Goal: Information Seeking & Learning: Find specific fact

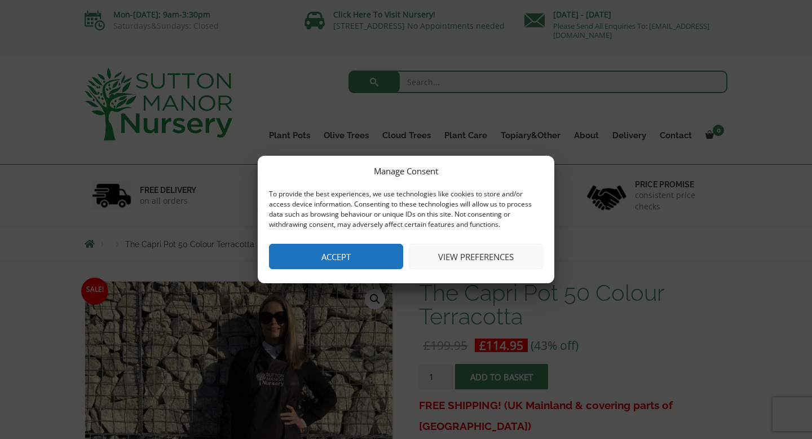
click at [480, 255] on button "View preferences" at bounding box center [476, 256] width 134 height 25
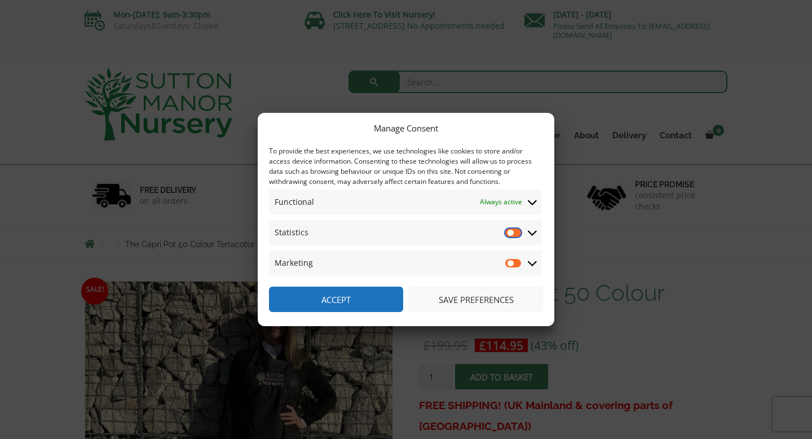
click at [512, 231] on input "Statistics" at bounding box center [513, 232] width 17 height 11
checkbox input "true"
click at [514, 262] on input "Marketing" at bounding box center [513, 262] width 17 height 11
checkbox input "true"
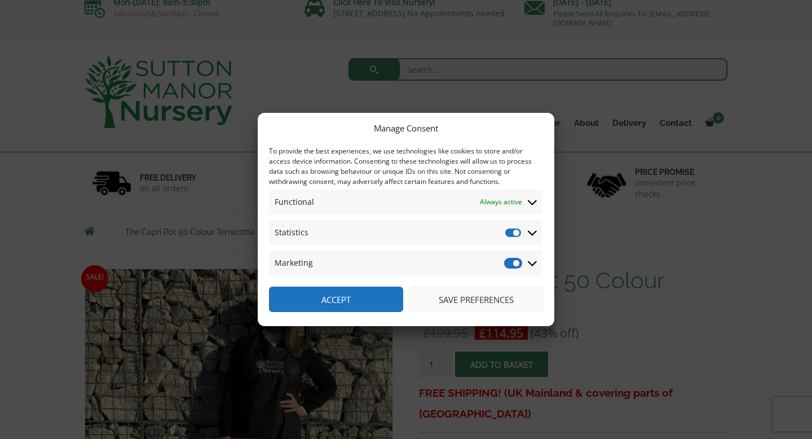
scroll to position [13, 0]
click at [471, 299] on button "Save preferences" at bounding box center [476, 298] width 134 height 25
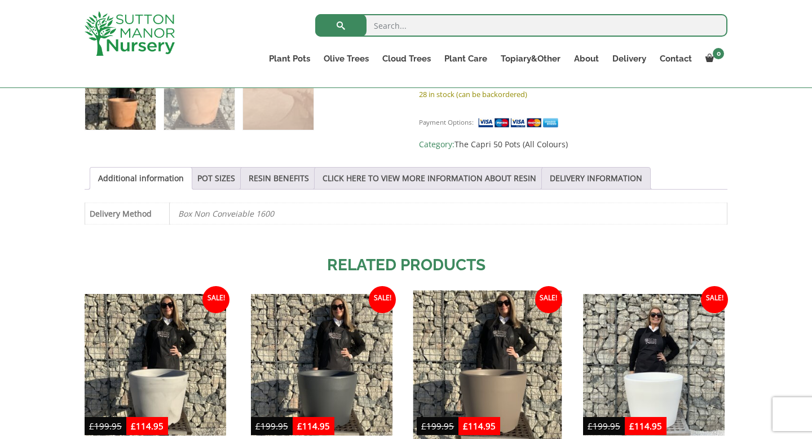
scroll to position [528, 0]
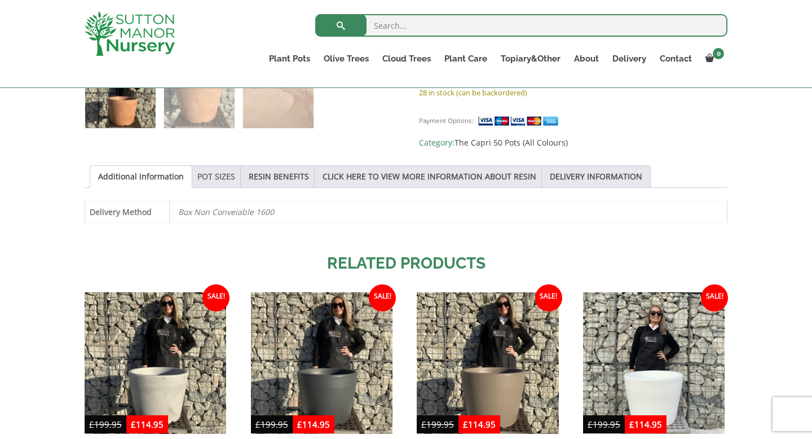
click at [214, 168] on link "POT SIZES" at bounding box center [216, 176] width 38 height 21
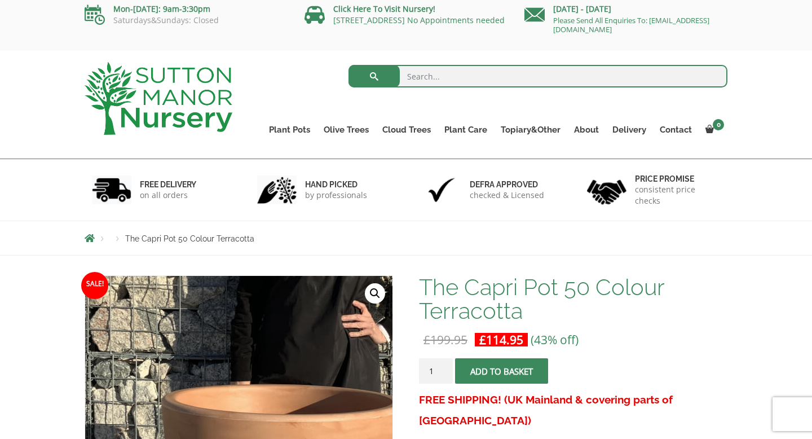
scroll to position [0, 0]
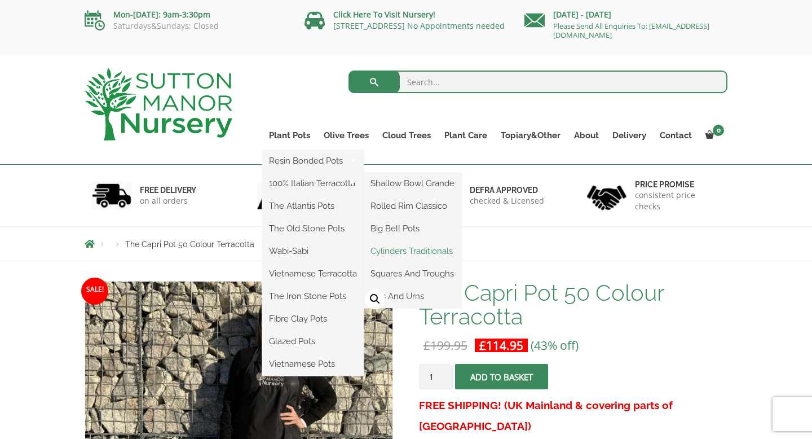
click at [396, 250] on link "Cylinders Traditionals" at bounding box center [413, 250] width 98 height 17
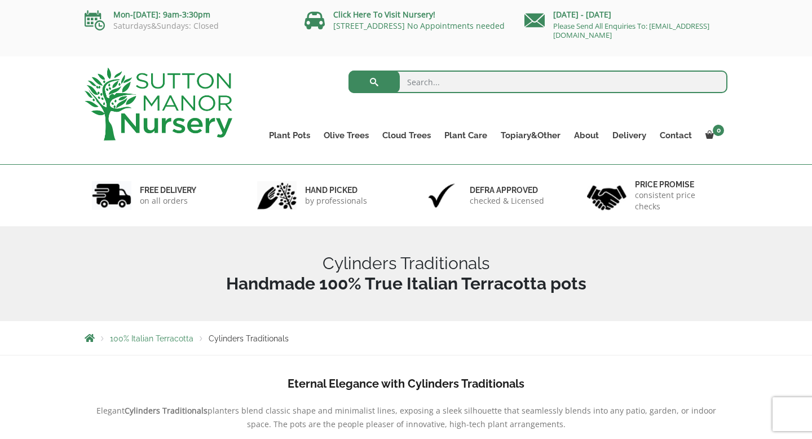
click at [440, 79] on input "search" at bounding box center [537, 81] width 379 height 23
type input "32 cm height pots"
click at [348, 70] on button "submit" at bounding box center [373, 81] width 51 height 23
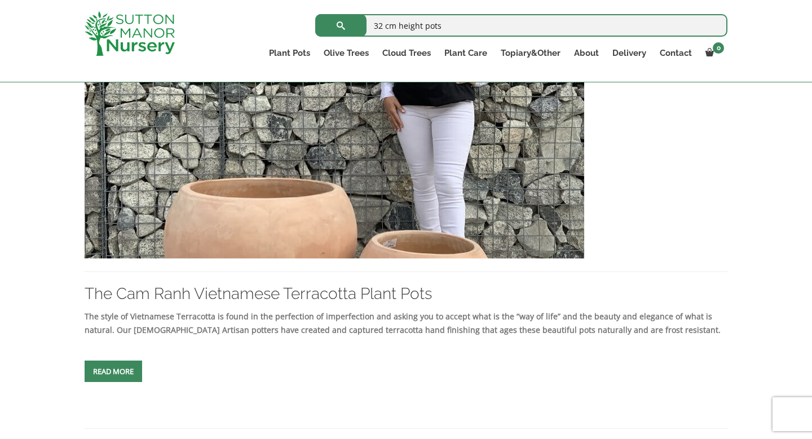
scroll to position [313, 0]
click at [96, 374] on link "Read more" at bounding box center [114, 370] width 58 height 21
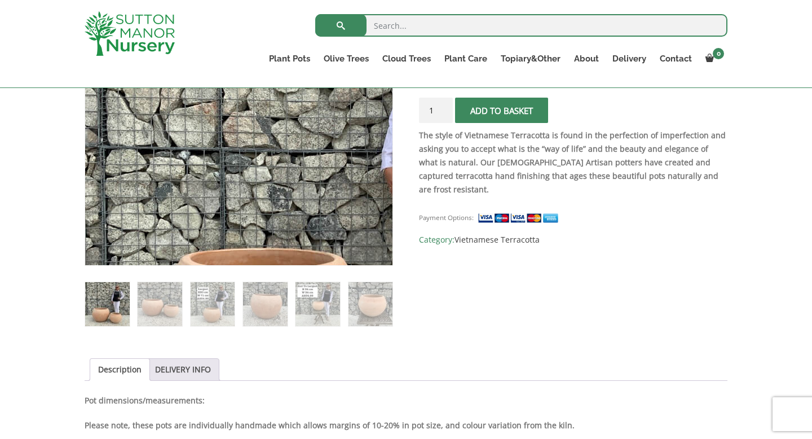
scroll to position [306, 0]
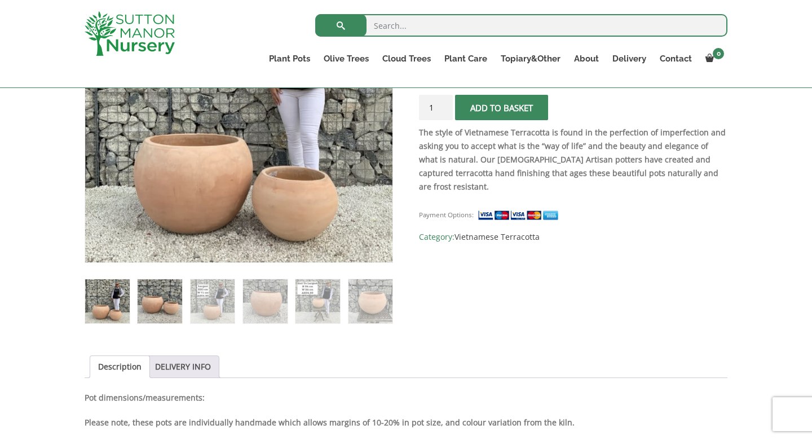
click at [174, 307] on img at bounding box center [160, 301] width 45 height 45
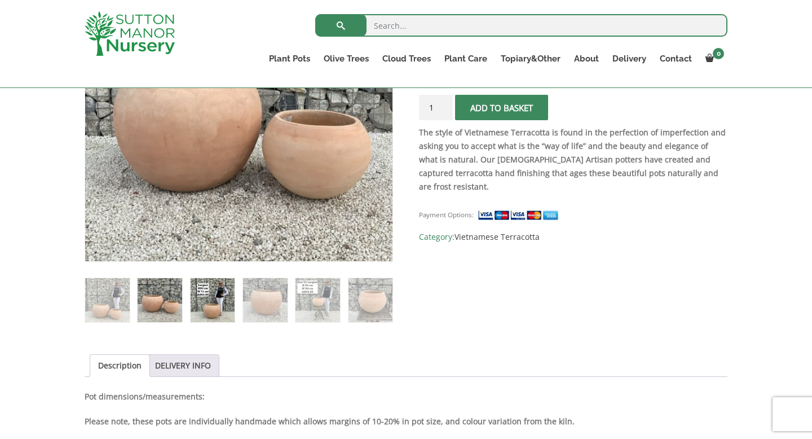
click at [216, 307] on img at bounding box center [213, 300] width 45 height 45
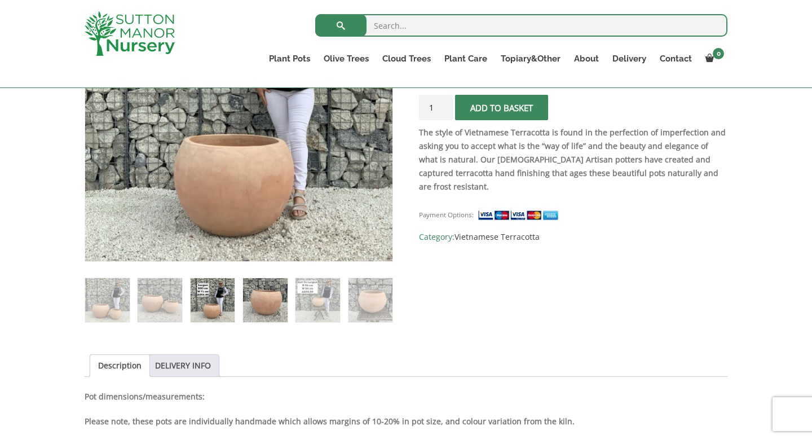
click at [268, 312] on img at bounding box center [265, 300] width 45 height 45
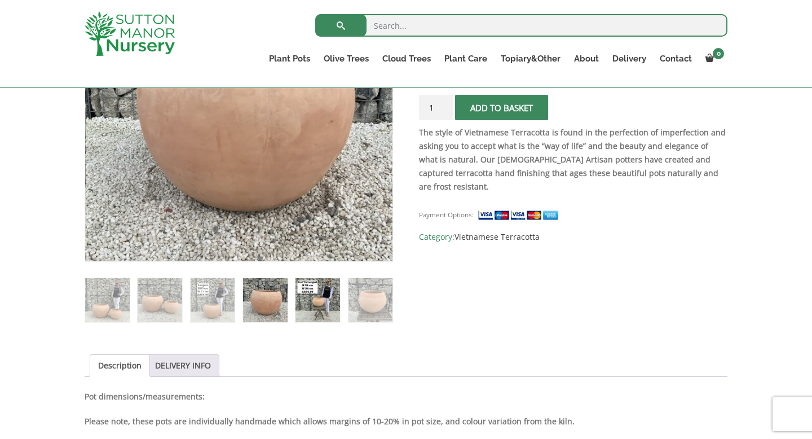
click at [313, 309] on img at bounding box center [317, 300] width 45 height 45
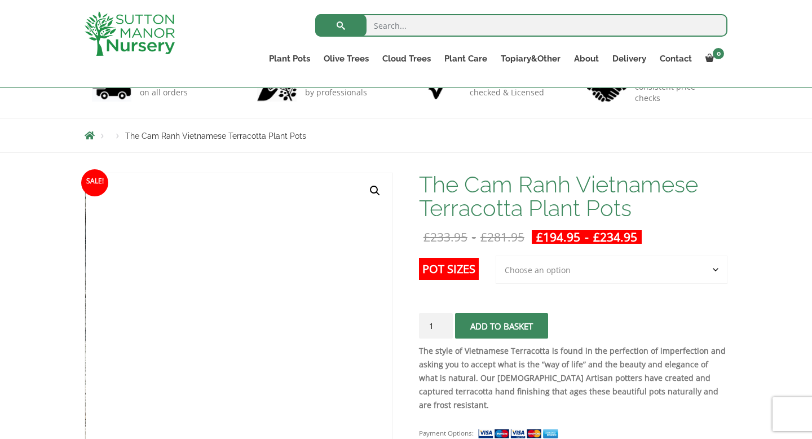
scroll to position [56, 0]
